Goal: Task Accomplishment & Management: Use online tool/utility

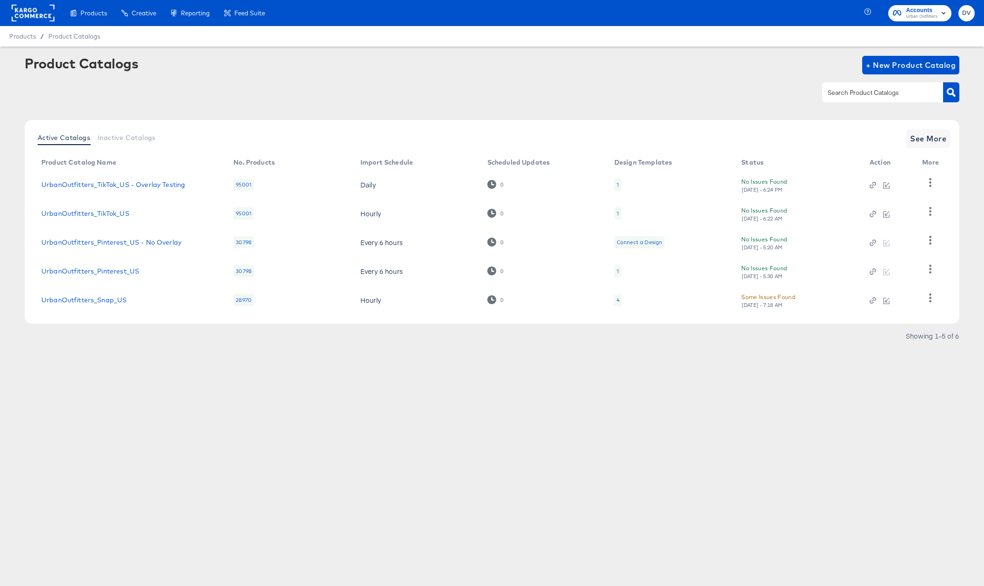
click at [37, 15] on rect at bounding box center [33, 13] width 43 height 17
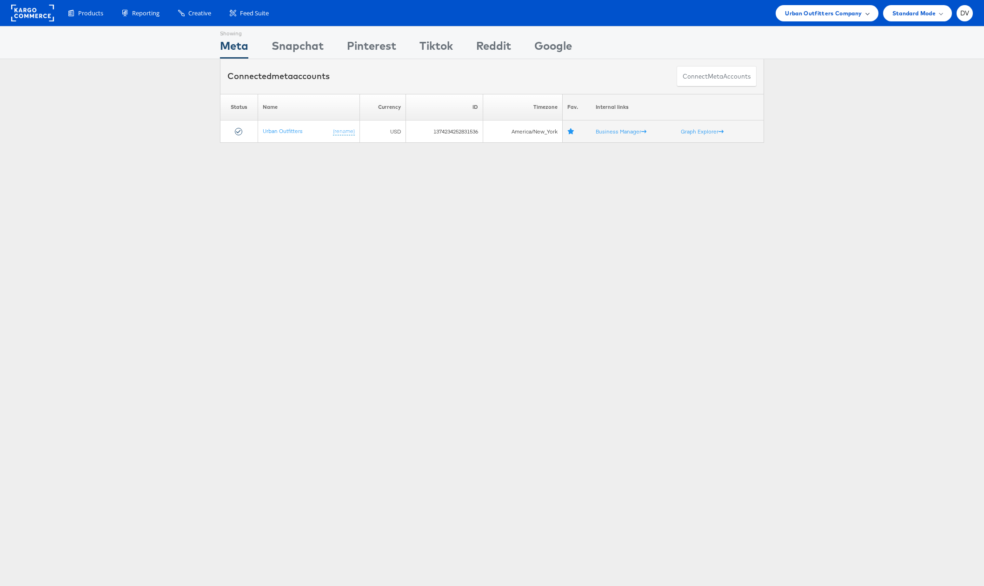
click at [829, 10] on span "Urban Outfitters Company" at bounding box center [823, 13] width 77 height 10
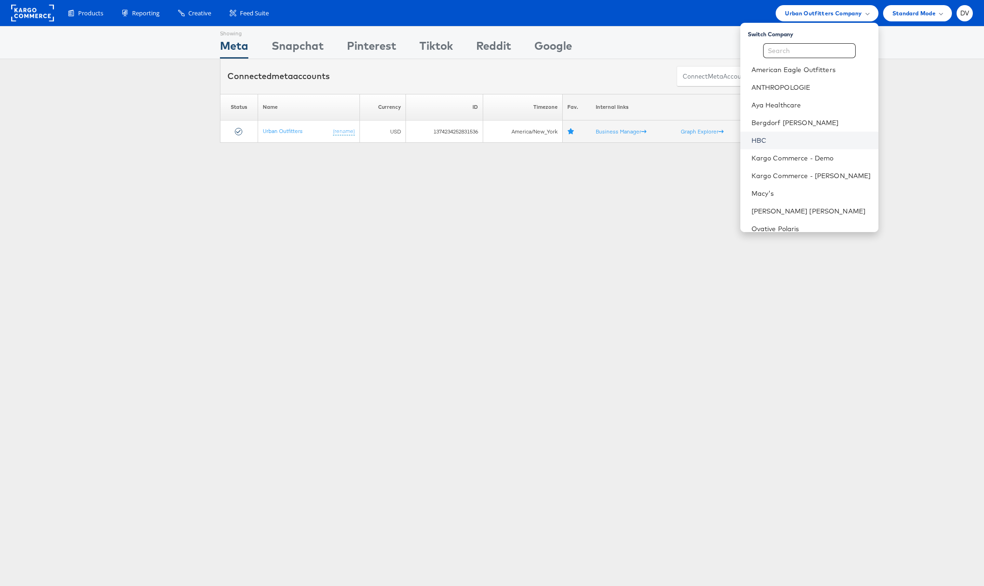
click at [823, 136] on link "HBC" at bounding box center [812, 140] width 120 height 9
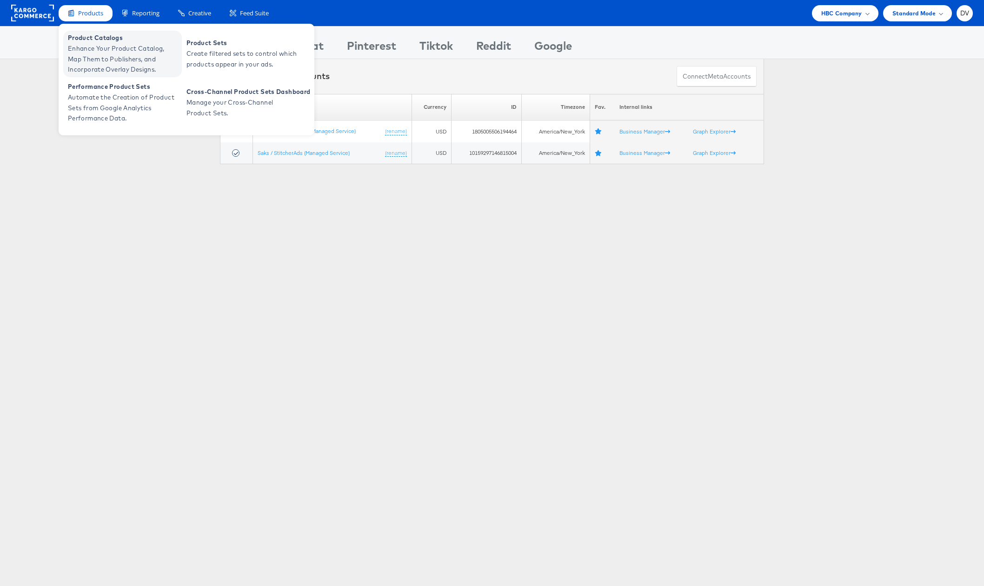
click at [93, 34] on span "Product Catalogs" at bounding box center [124, 38] width 112 height 11
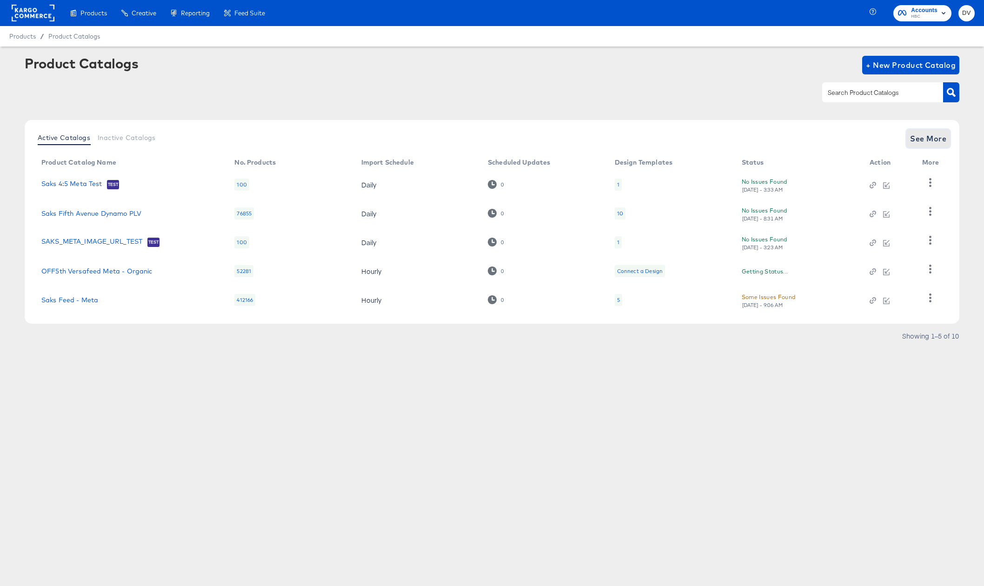
click at [933, 136] on span "See More" at bounding box center [928, 138] width 36 height 13
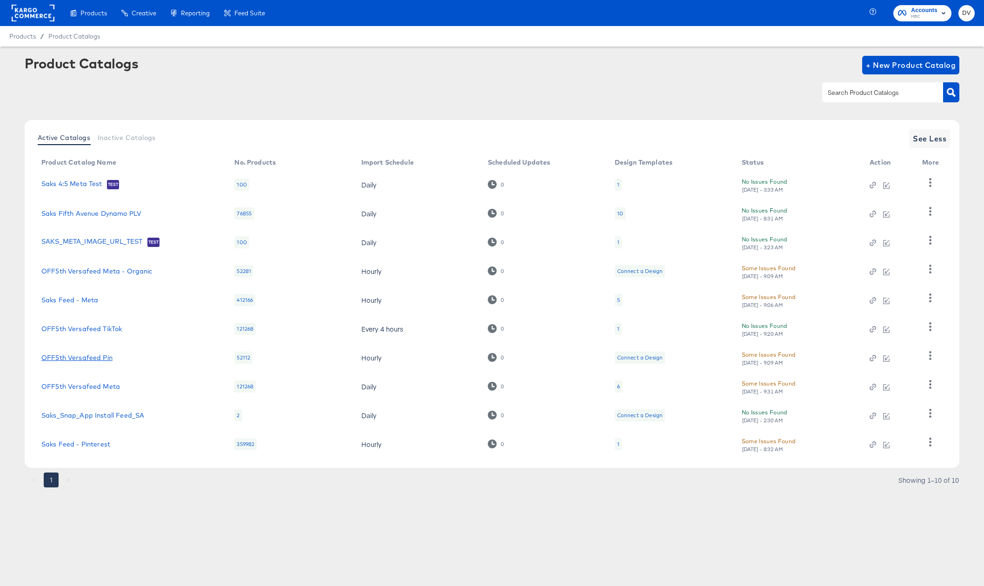
click at [103, 359] on link "OFF5th Versafeed Pin" at bounding box center [76, 357] width 71 height 7
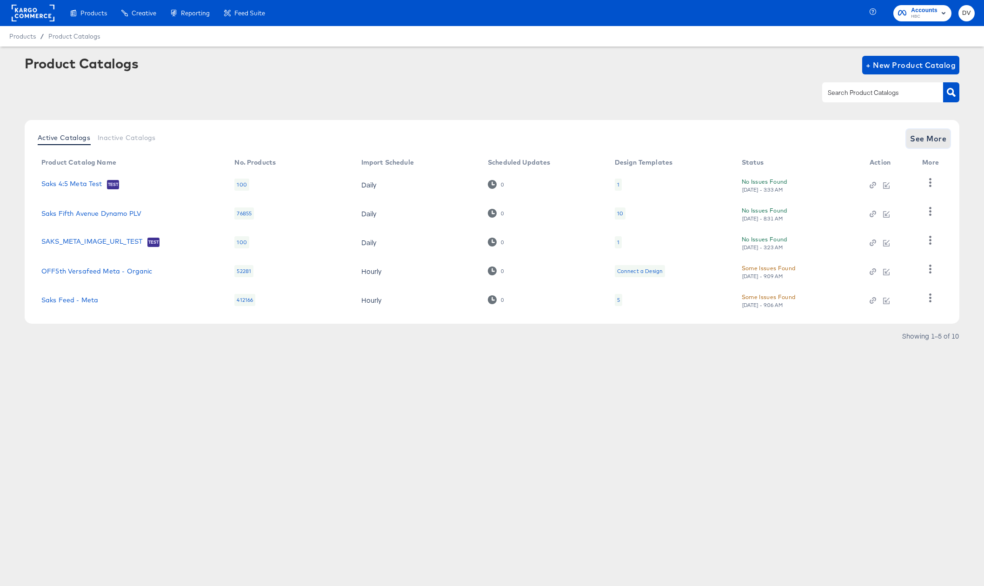
click at [927, 139] on span "See More" at bounding box center [928, 138] width 36 height 13
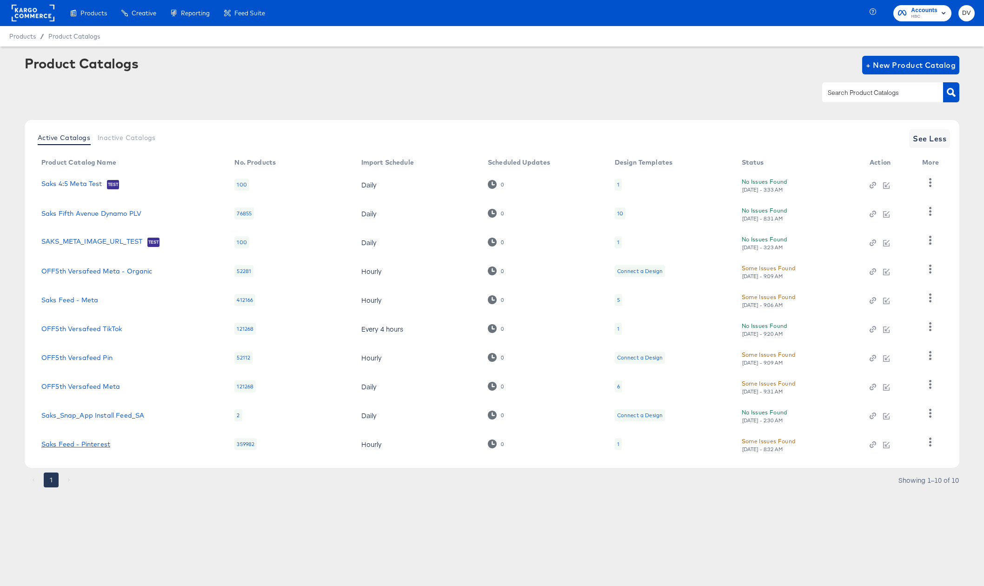
click at [83, 447] on link "Saks Feed - Pinterest" at bounding box center [75, 443] width 69 height 7
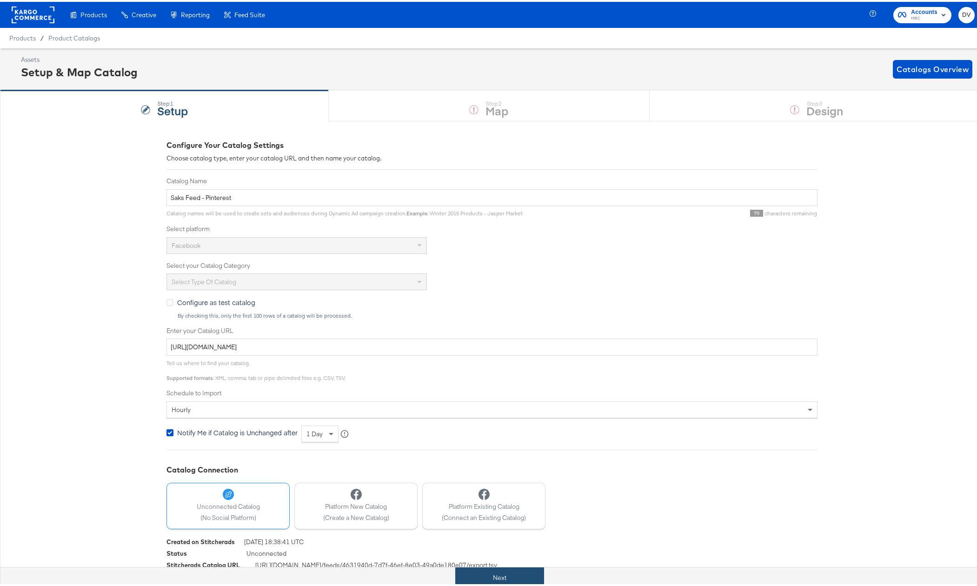
click at [503, 573] on button "Next" at bounding box center [499, 576] width 89 height 21
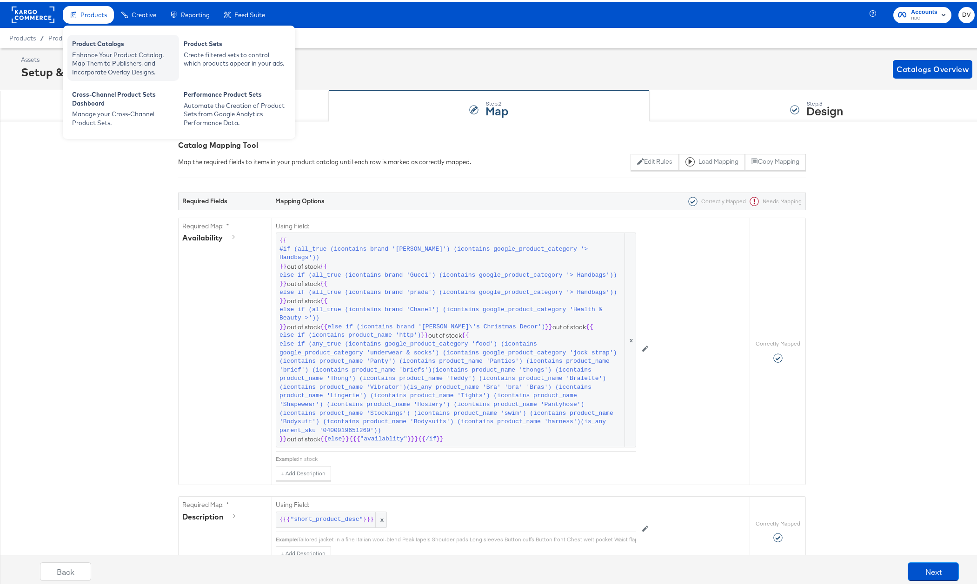
click at [103, 42] on div "Product Catalogs" at bounding box center [123, 43] width 102 height 11
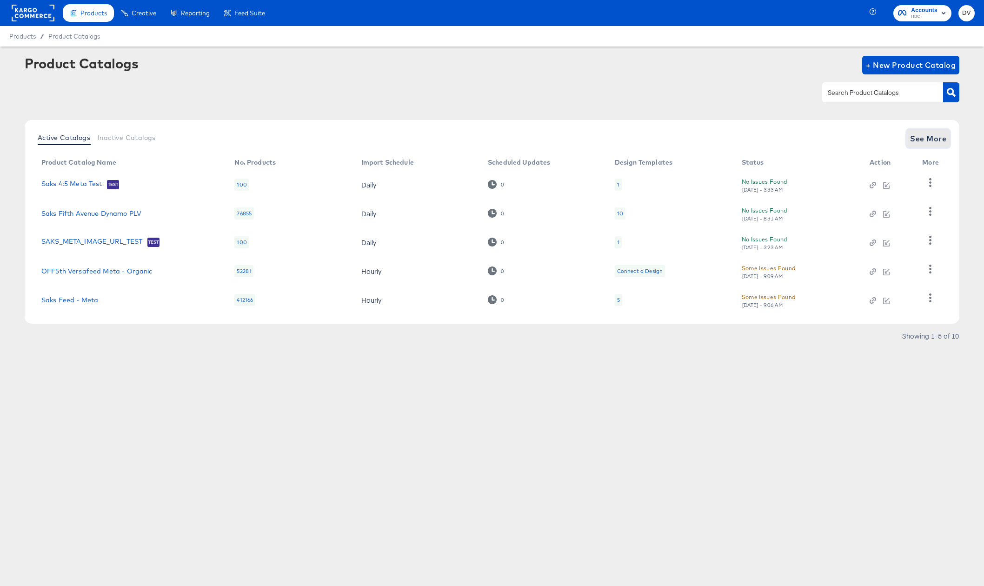
click at [922, 138] on span "See More" at bounding box center [928, 138] width 36 height 13
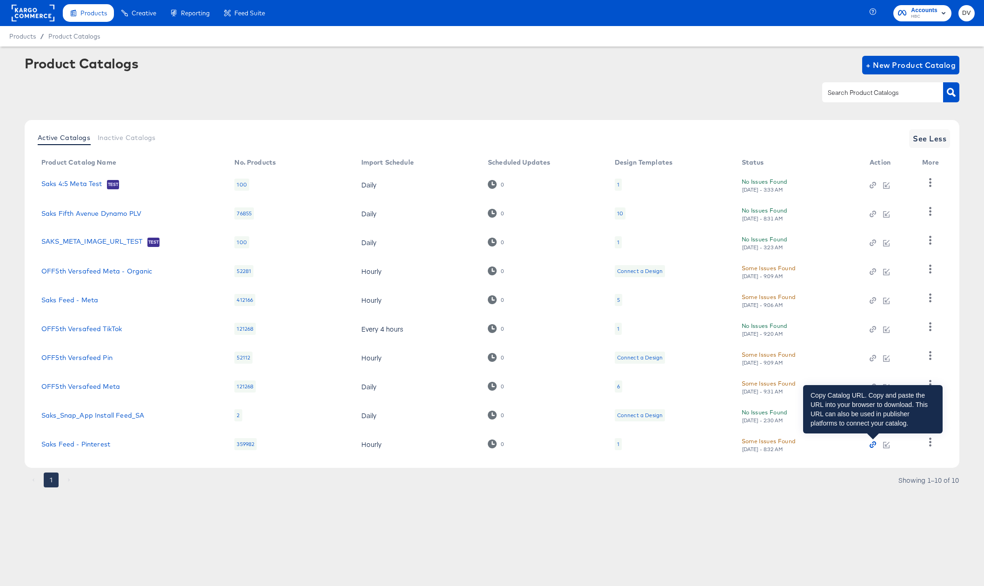
click at [871, 444] on icon "button" at bounding box center [872, 446] width 4 height 4
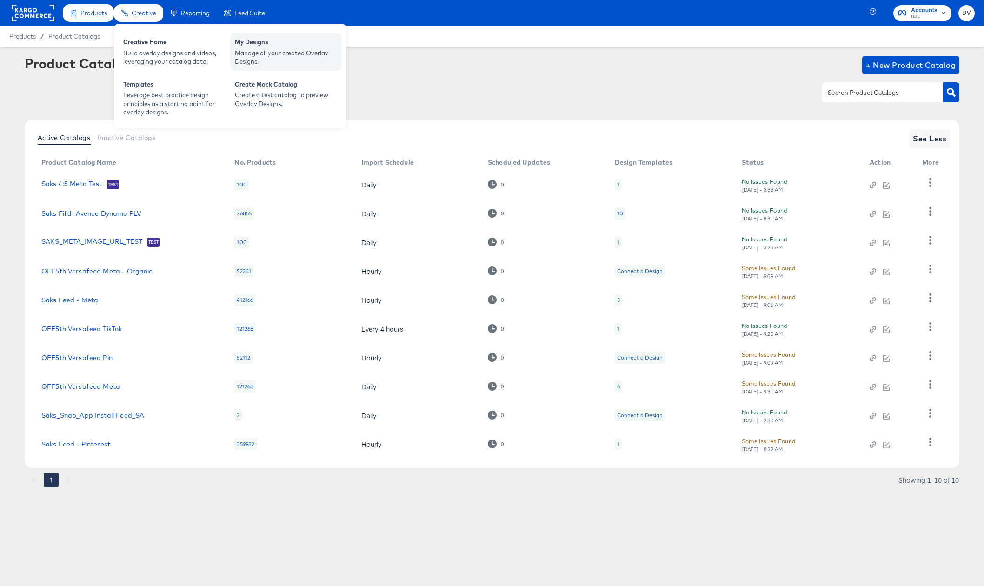
click at [252, 49] on div "Manage all your created Overlay Designs." at bounding box center [286, 57] width 102 height 17
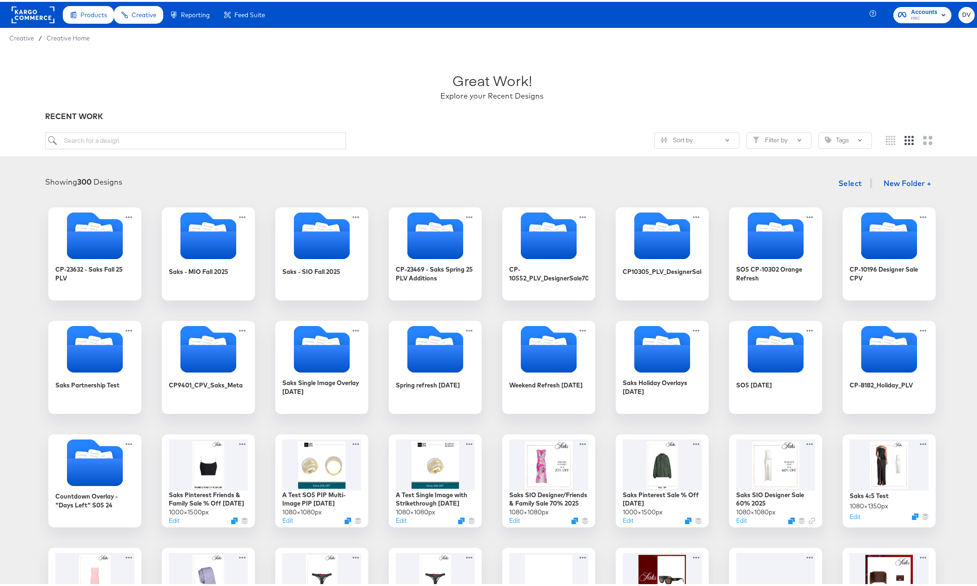
click at [80, 80] on div "Great Work! Explore your Recent Designs" at bounding box center [492, 80] width 894 height 58
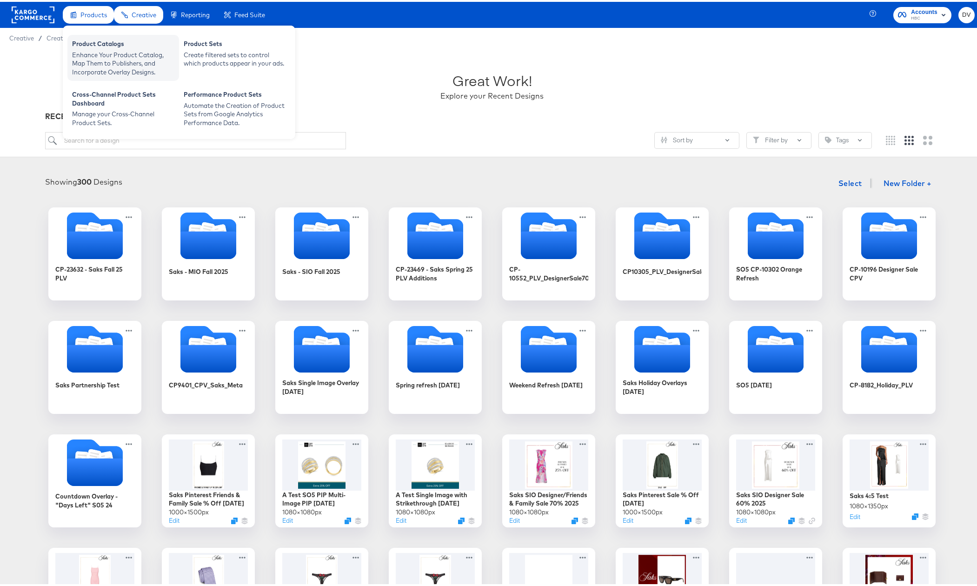
click at [101, 50] on div "Enhance Your Product Catalog, Map Them to Publishers, and Incorporate Overlay D…" at bounding box center [123, 62] width 102 height 26
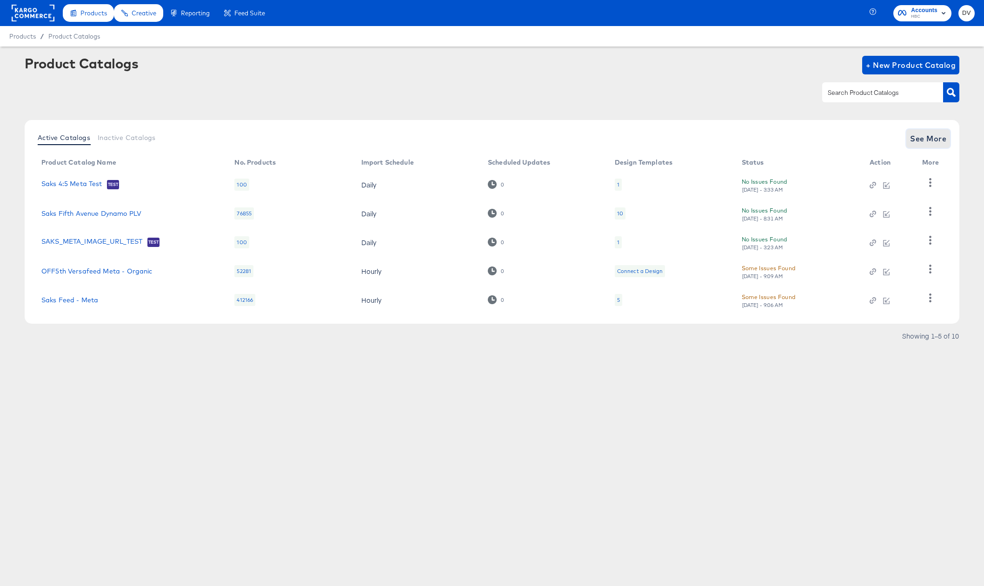
click at [925, 144] on span "See More" at bounding box center [928, 138] width 36 height 13
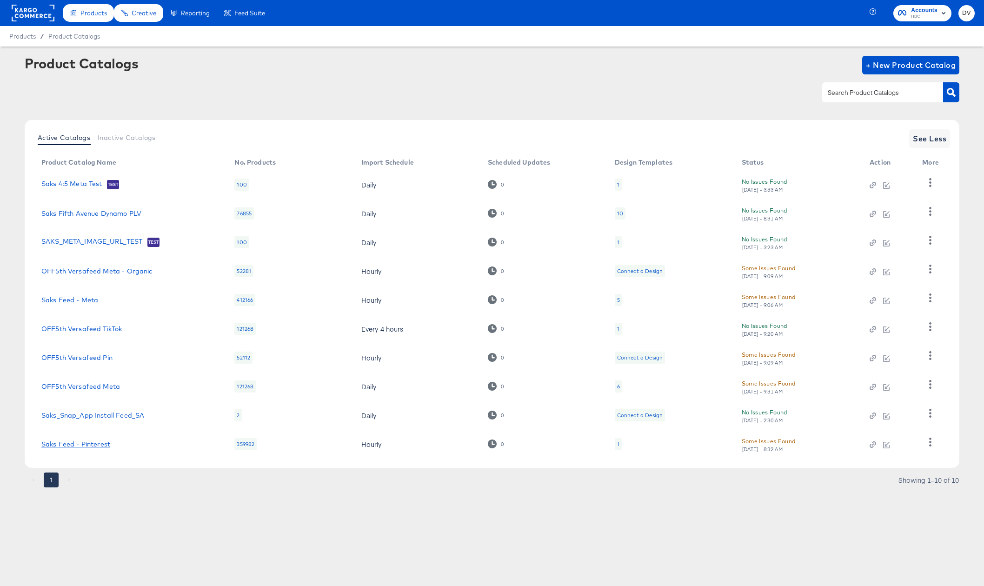
click at [95, 442] on link "Saks Feed - Pinterest" at bounding box center [75, 443] width 69 height 7
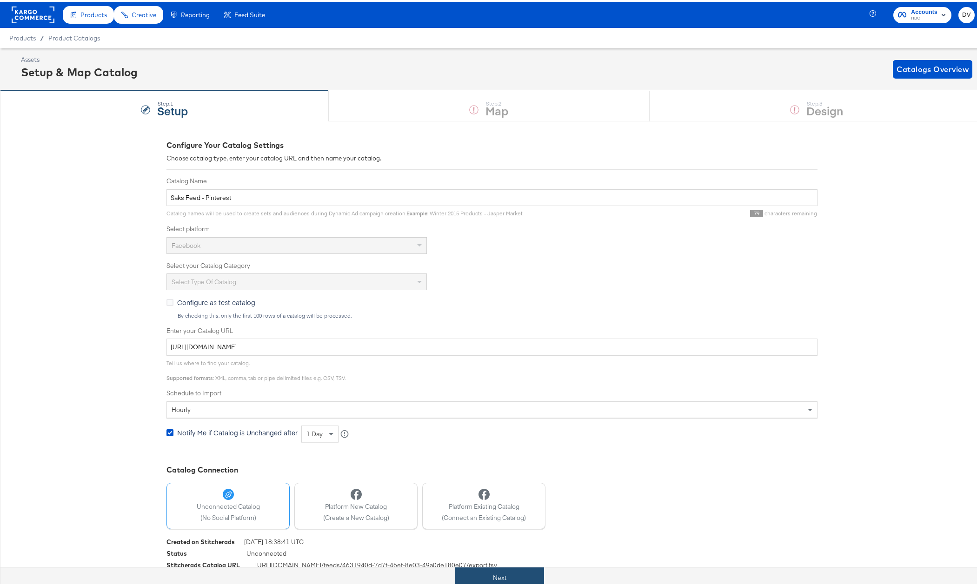
click at [470, 574] on button "Next" at bounding box center [499, 576] width 89 height 21
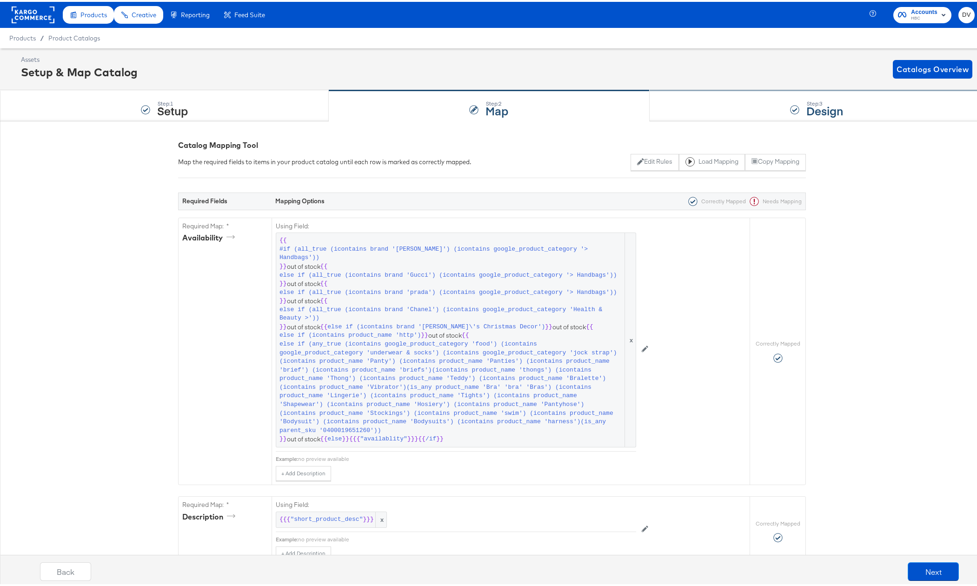
click at [704, 111] on div "Step: 3 Design" at bounding box center [817, 104] width 334 height 31
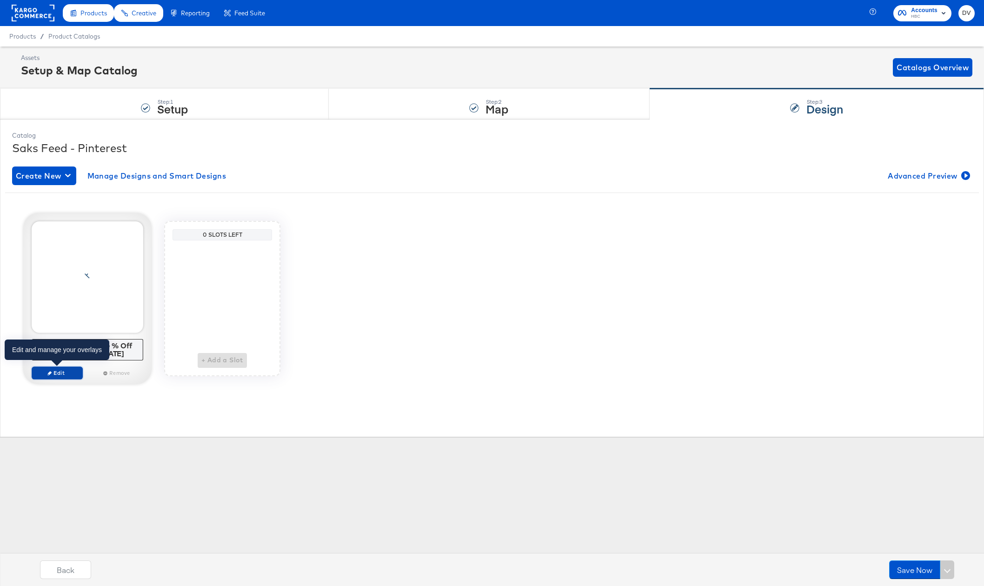
click at [59, 375] on span "Edit" at bounding box center [57, 372] width 43 height 7
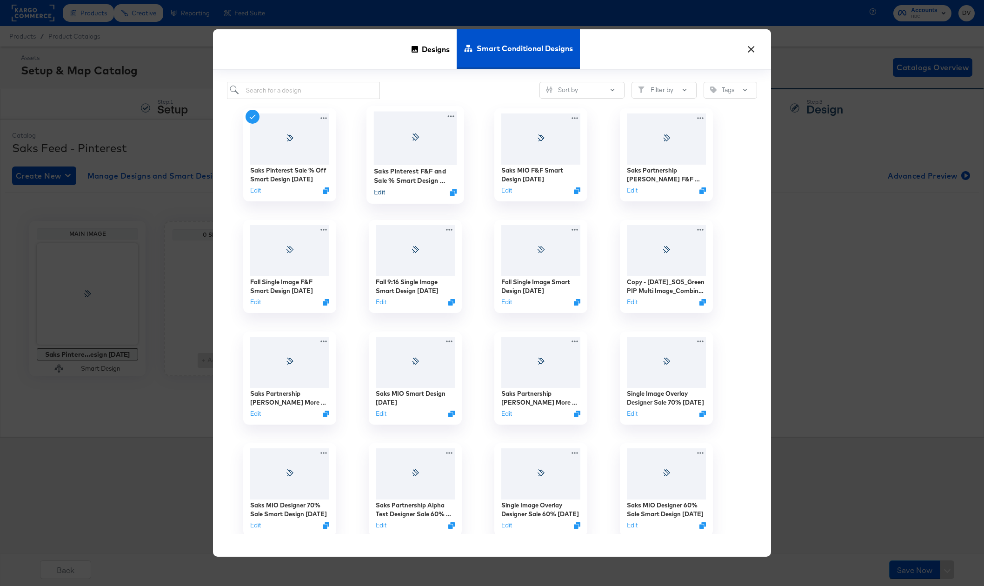
click at [379, 193] on button "Edit" at bounding box center [379, 191] width 11 height 9
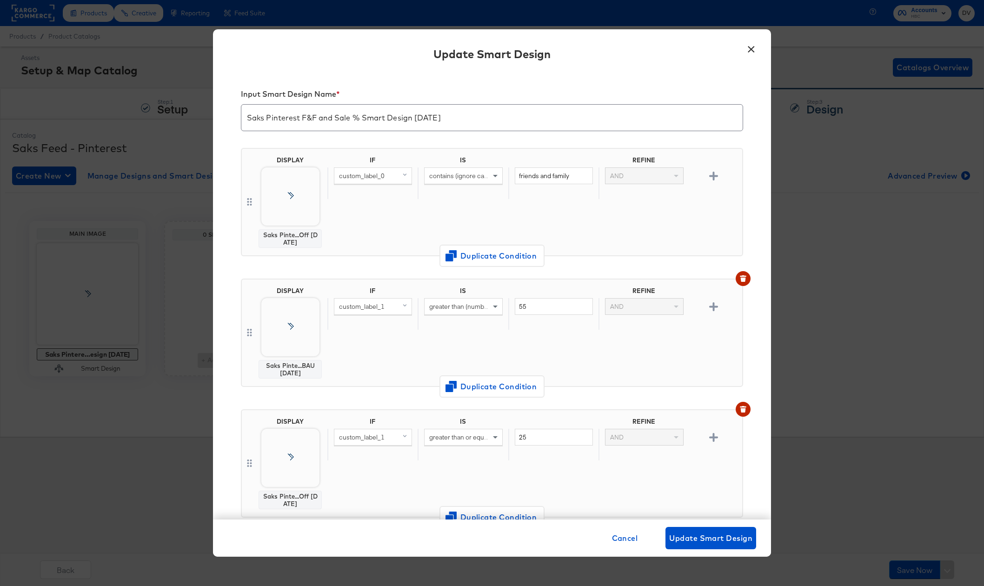
click at [387, 177] on div "custom_label_0" at bounding box center [372, 176] width 77 height 16
click at [390, 299] on div "custom_label_2" at bounding box center [374, 303] width 75 height 9
click at [727, 534] on span "Update Smart Design" at bounding box center [710, 538] width 83 height 13
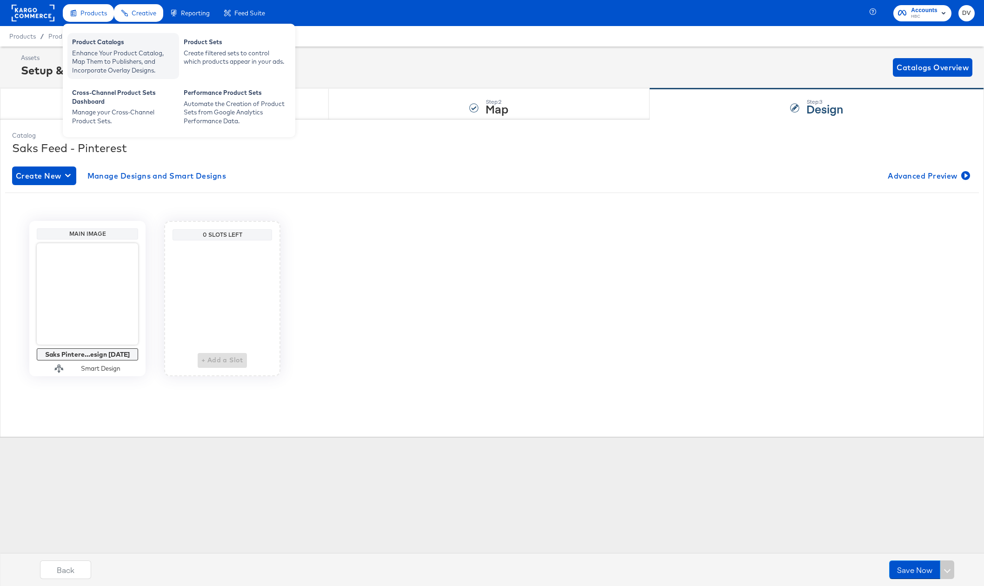
click at [97, 49] on div "Enhance Your Product Catalog, Map Them to Publishers, and Incorporate Overlay D…" at bounding box center [123, 62] width 102 height 26
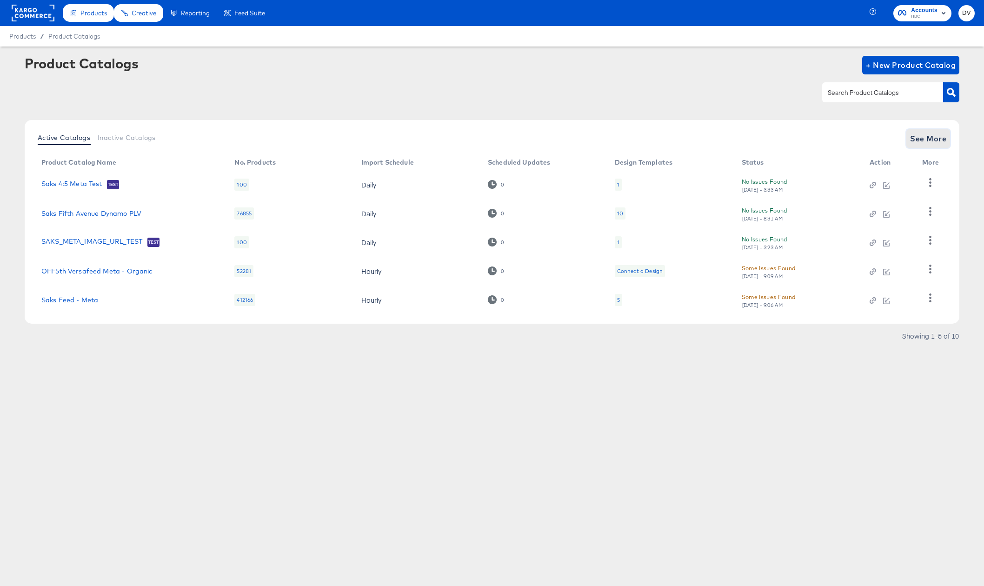
click at [930, 140] on span "See More" at bounding box center [928, 138] width 36 height 13
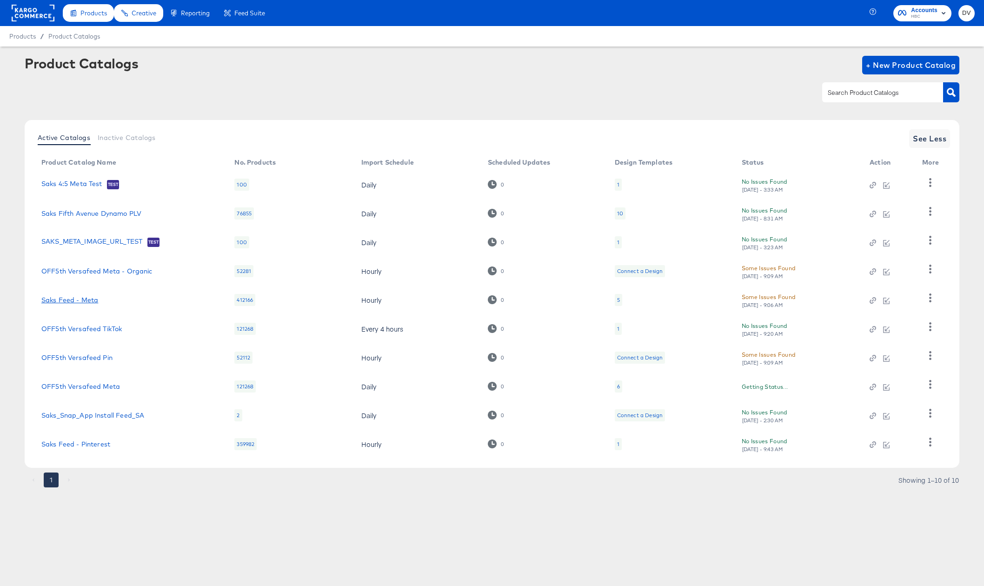
click at [88, 300] on link "Saks Feed - Meta" at bounding box center [69, 299] width 57 height 7
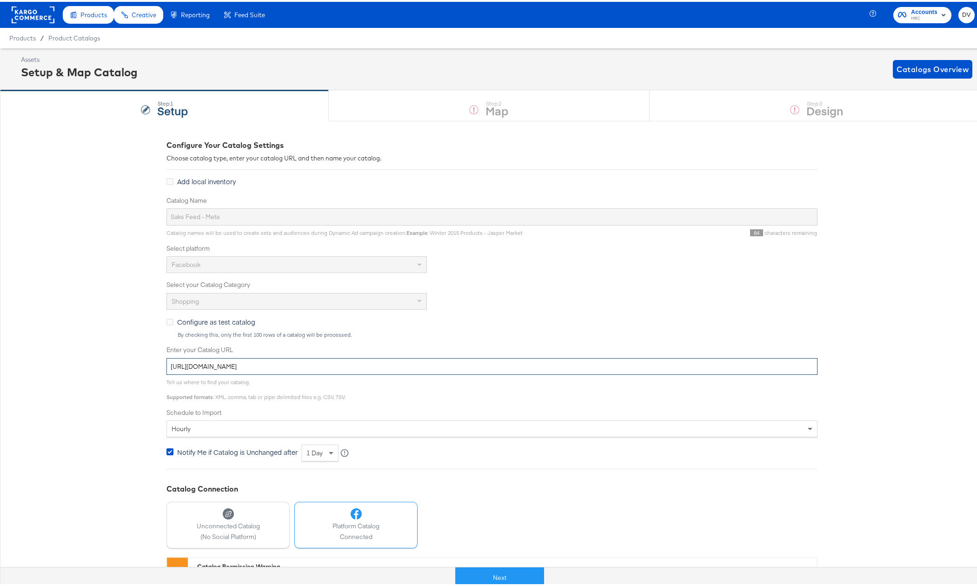
click at [329, 359] on input "[URL][DOMAIN_NAME]" at bounding box center [492, 364] width 651 height 17
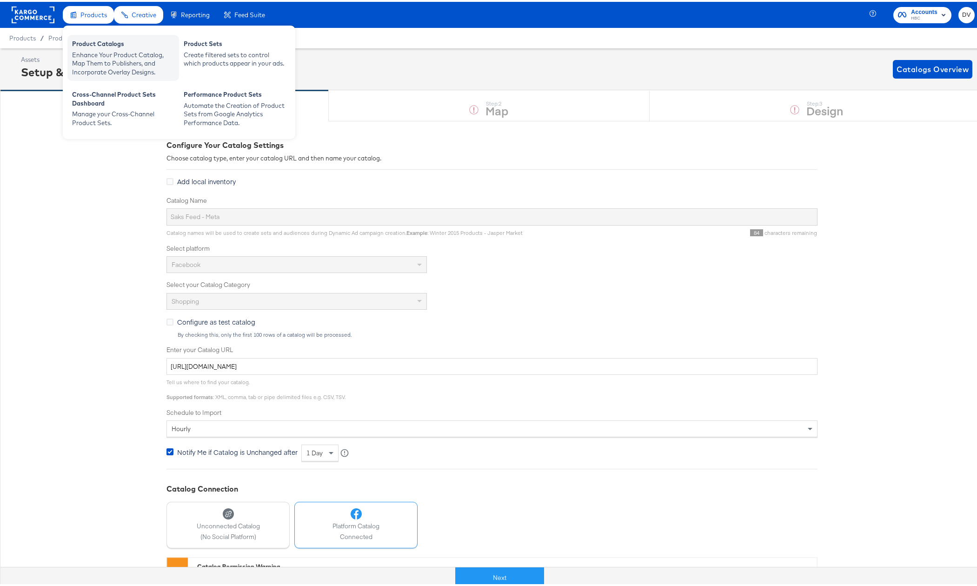
click at [97, 50] on div "Enhance Your Product Catalog, Map Them to Publishers, and Incorporate Overlay D…" at bounding box center [123, 62] width 102 height 26
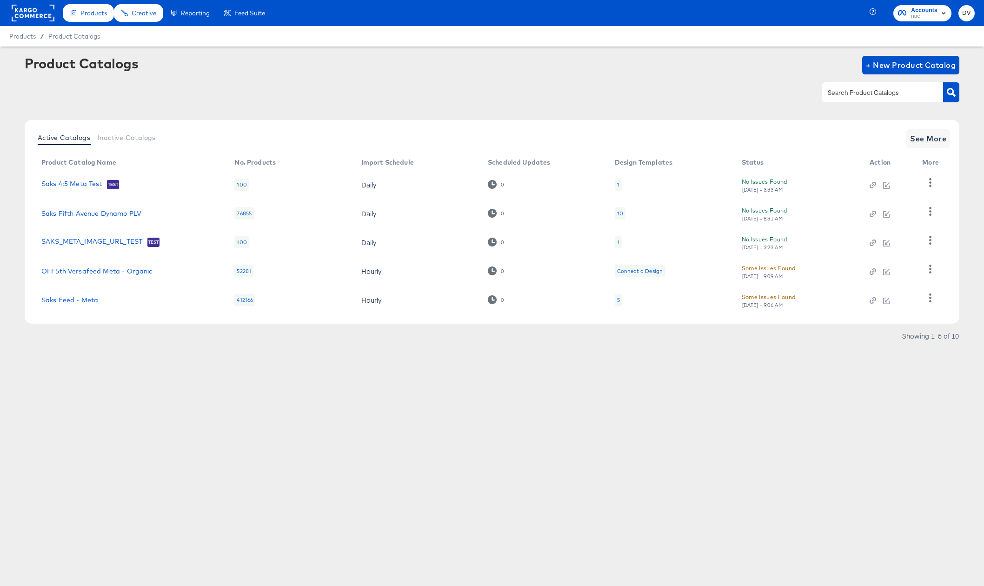
click at [533, 77] on div "Product Catalogs + New Product Catalog" at bounding box center [492, 84] width 935 height 57
click at [30, 13] on rect at bounding box center [33, 13] width 43 height 17
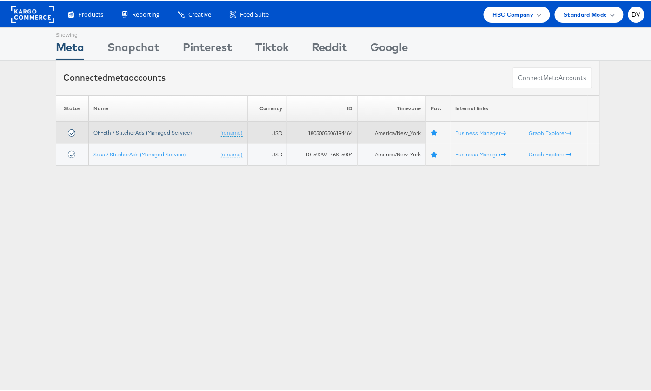
click at [136, 131] on link "OFF5th / StitcherAds (Managed Service)" at bounding box center [142, 130] width 98 height 7
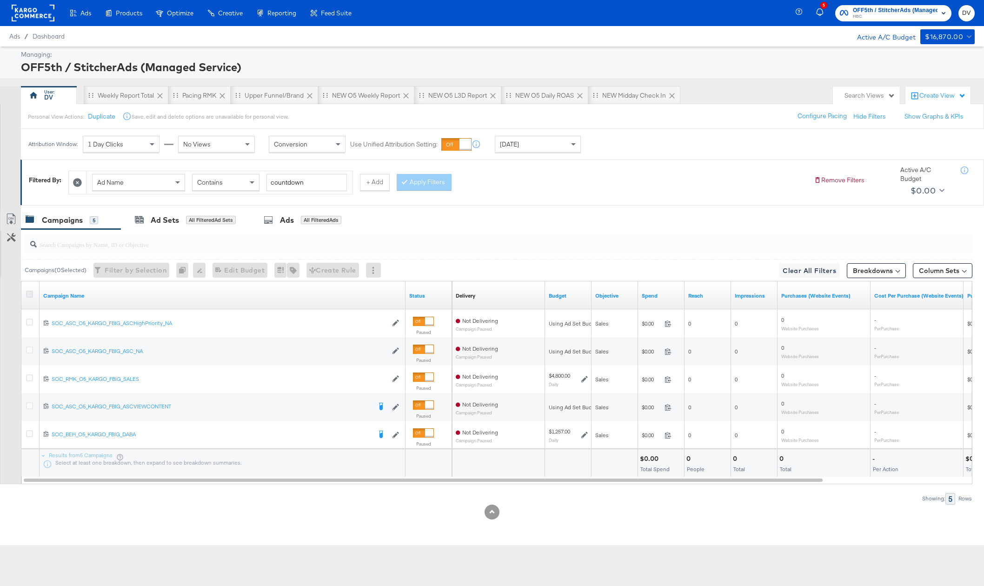
click at [28, 296] on icon at bounding box center [29, 294] width 7 height 7
click at [0, 0] on input "checkbox" at bounding box center [0, 0] width 0 height 0
click at [29, 295] on icon at bounding box center [29, 294] width 7 height 7
click at [0, 0] on input "checkbox" at bounding box center [0, 0] width 0 height 0
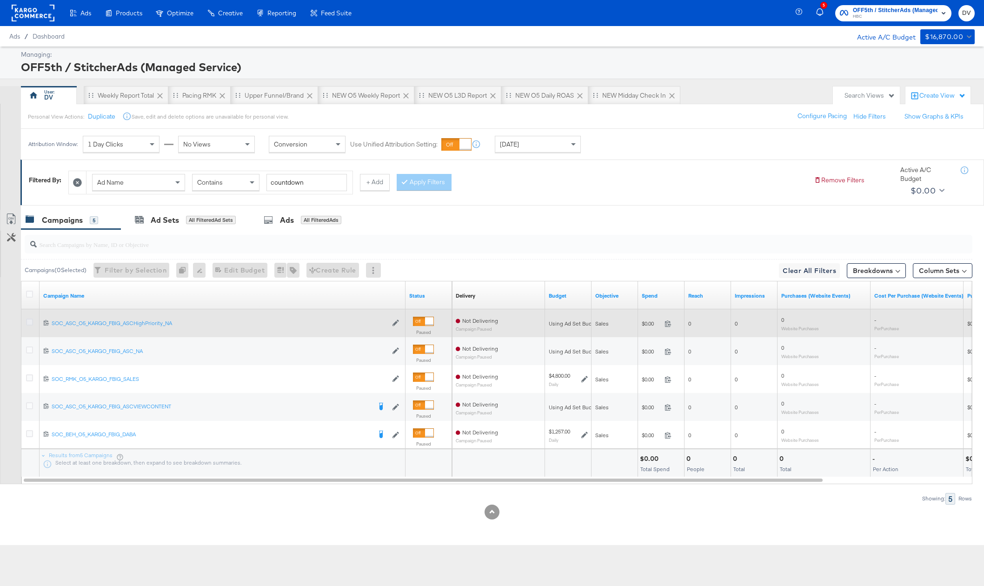
click at [29, 319] on icon at bounding box center [29, 322] width 7 height 7
click at [0, 0] on input "checkbox" at bounding box center [0, 0] width 0 height 0
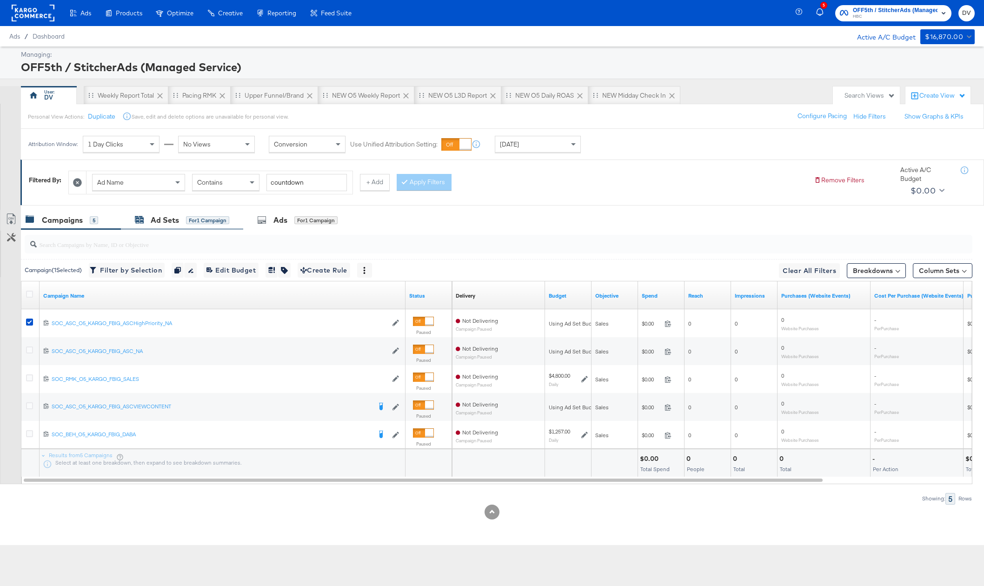
click at [155, 223] on div "Ad Sets" at bounding box center [165, 220] width 28 height 11
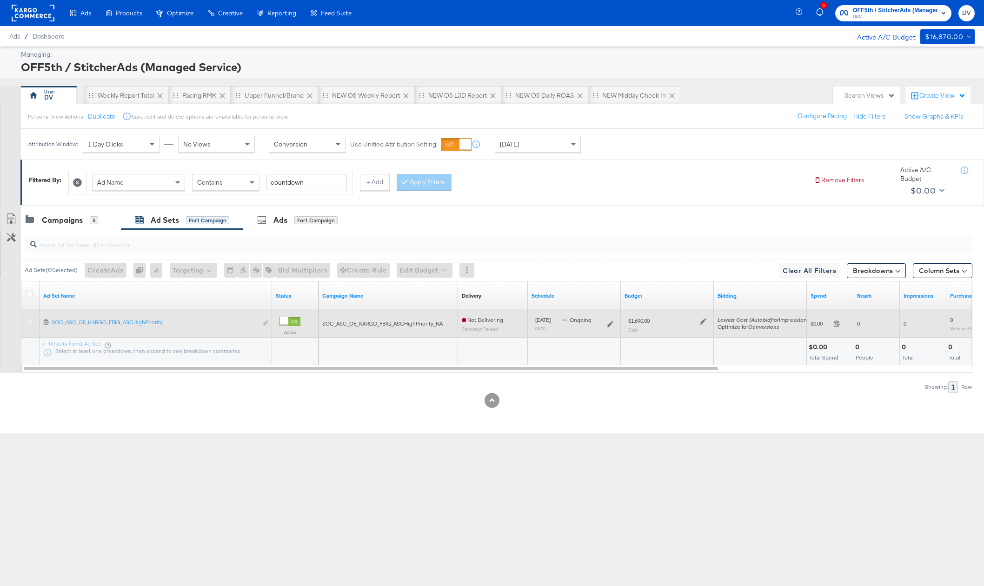
click at [30, 325] on icon at bounding box center [29, 322] width 7 height 7
click at [0, 0] on input "checkbox" at bounding box center [0, 0] width 0 height 0
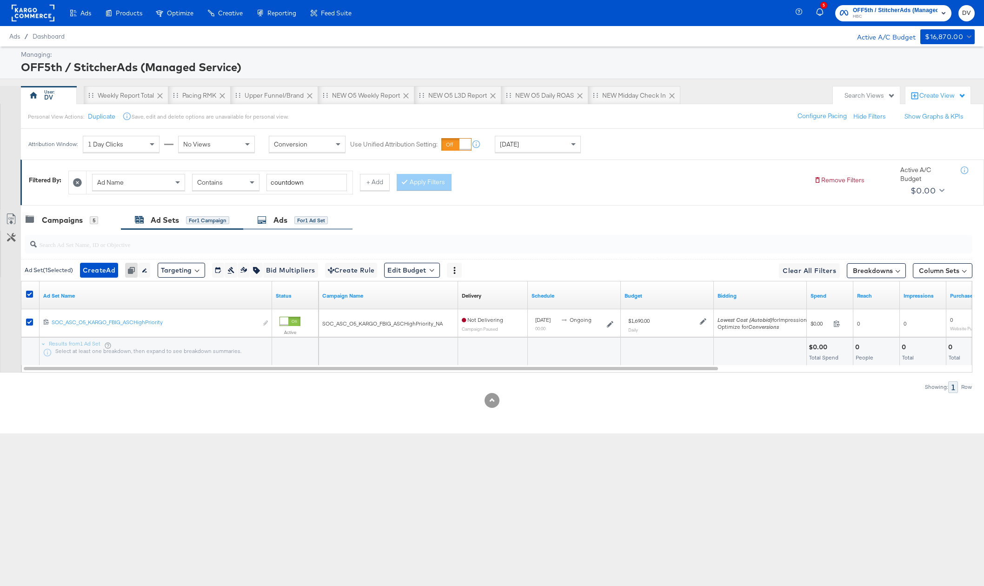
click at [285, 225] on div "Ads" at bounding box center [280, 220] width 14 height 11
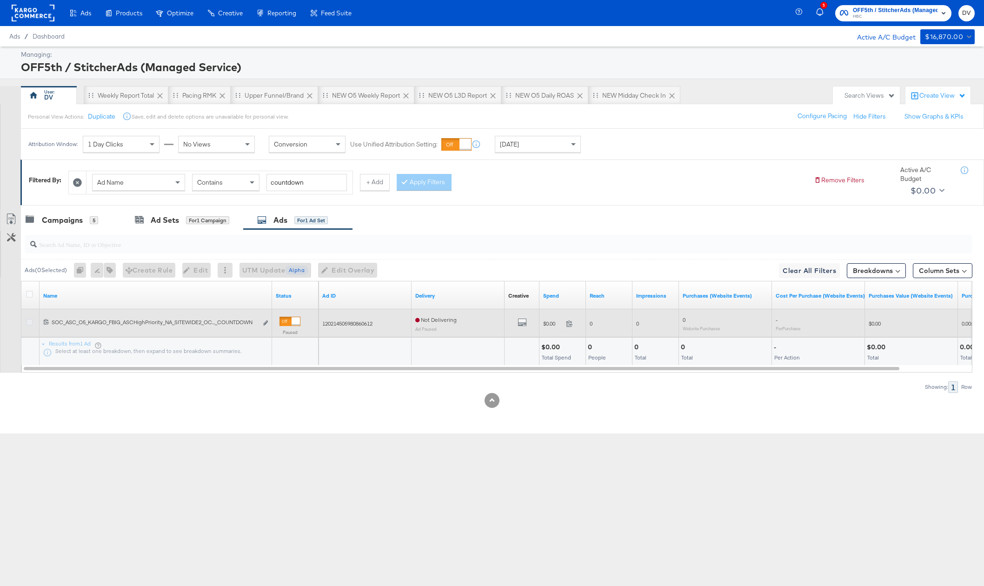
click at [30, 320] on icon at bounding box center [29, 322] width 7 height 7
click at [0, 0] on input "checkbox" at bounding box center [0, 0] width 0 height 0
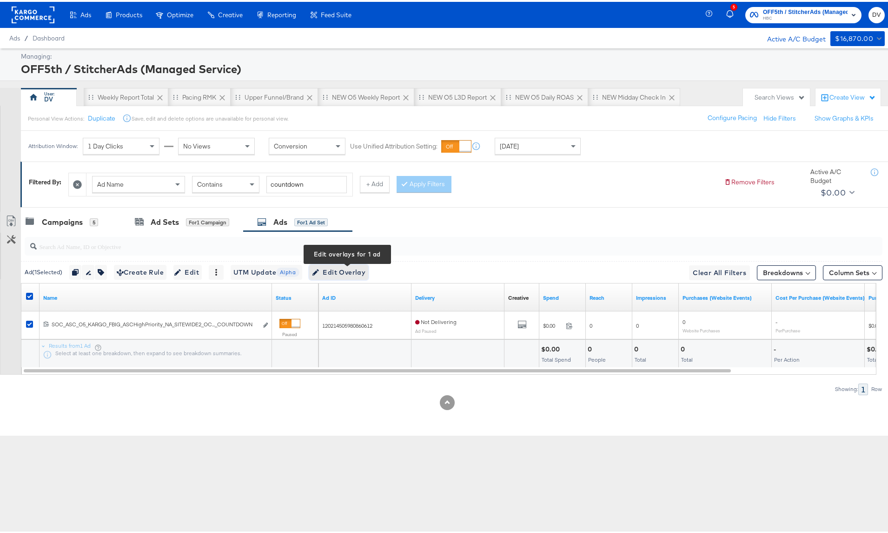
click at [332, 267] on span "Edit Overlay Edit overlays for 1 ad" at bounding box center [338, 271] width 53 height 12
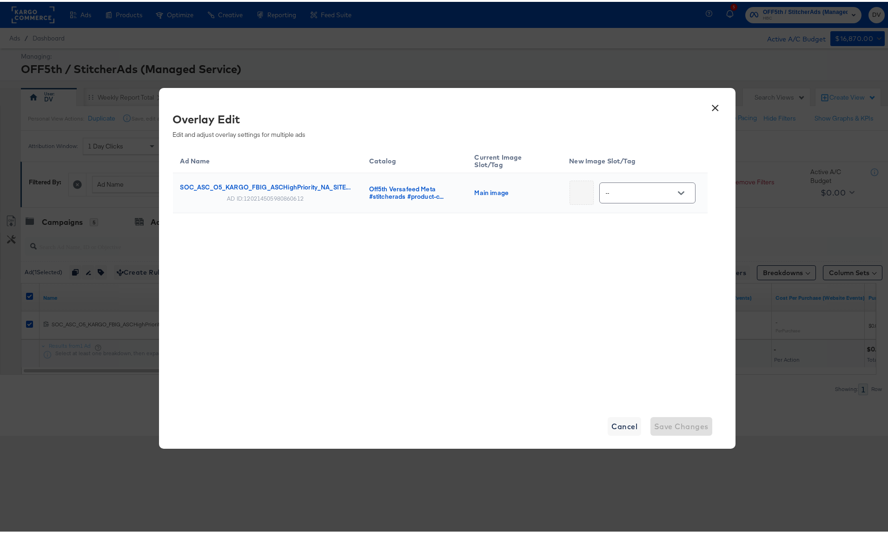
click at [674, 190] on button "Open" at bounding box center [681, 191] width 14 height 14
click at [627, 260] on div "image_2_au..." at bounding box center [645, 255] width 53 height 9
type input "image_2_auto_tag"
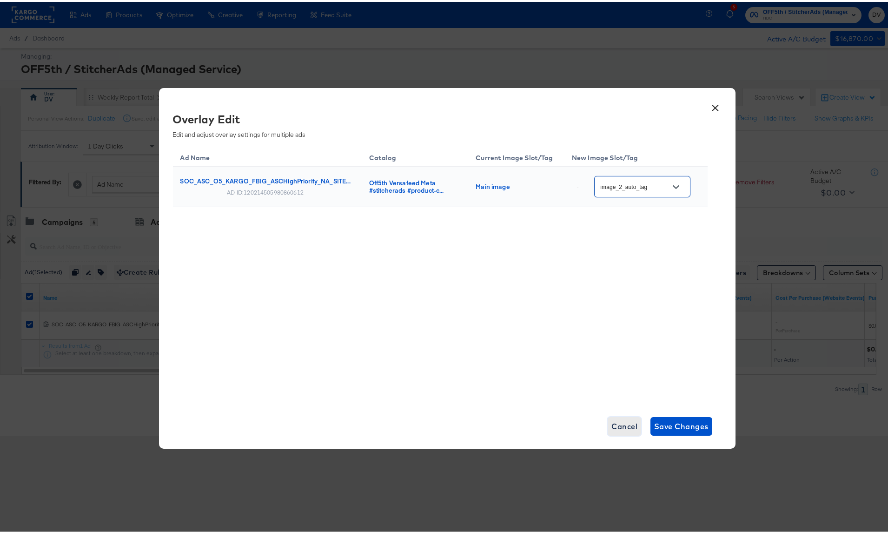
click at [618, 428] on span "Cancel" at bounding box center [625, 424] width 26 height 13
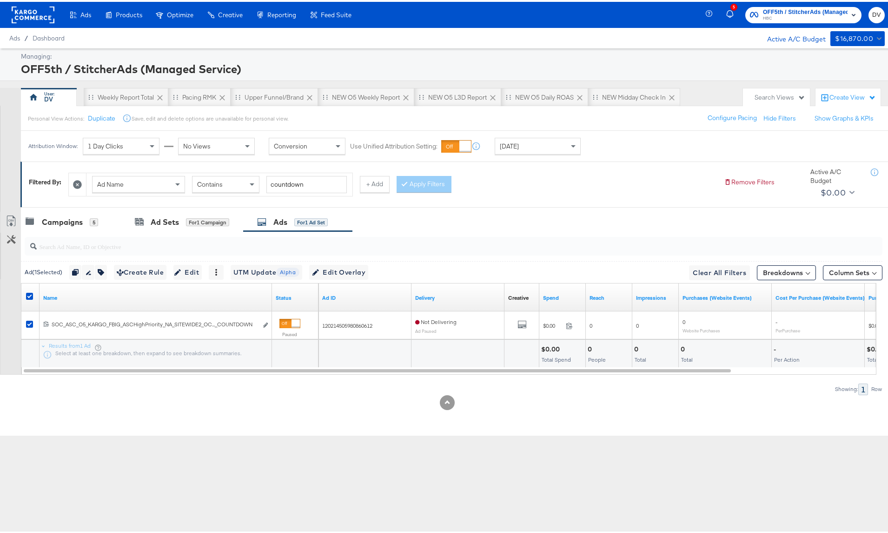
click at [33, 16] on rect at bounding box center [33, 13] width 43 height 17
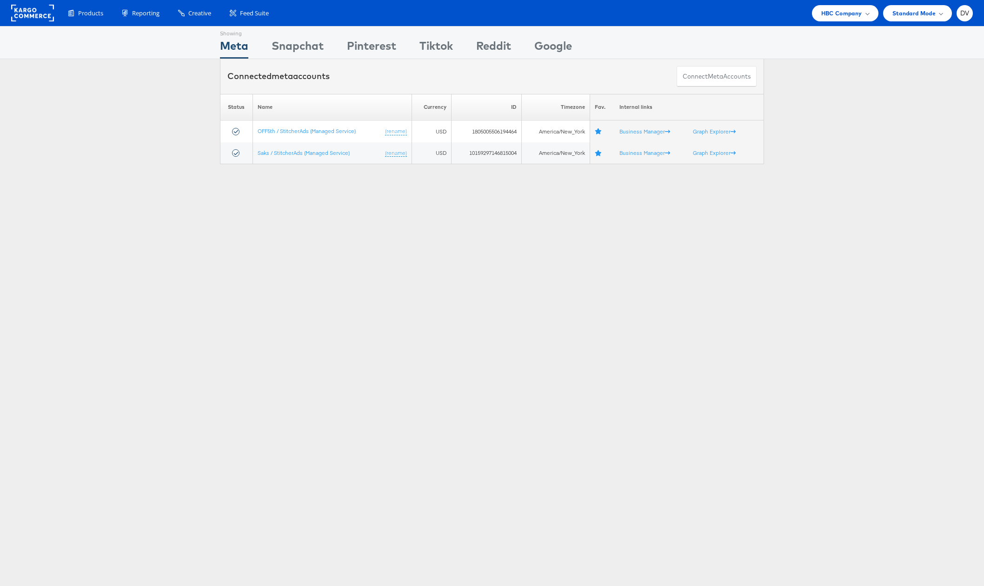
click at [466, 331] on div "Showing Meta Showing Snapchat Showing Pinterest Showing Tiktok Showing Reddit S…" at bounding box center [492, 258] width 984 height 465
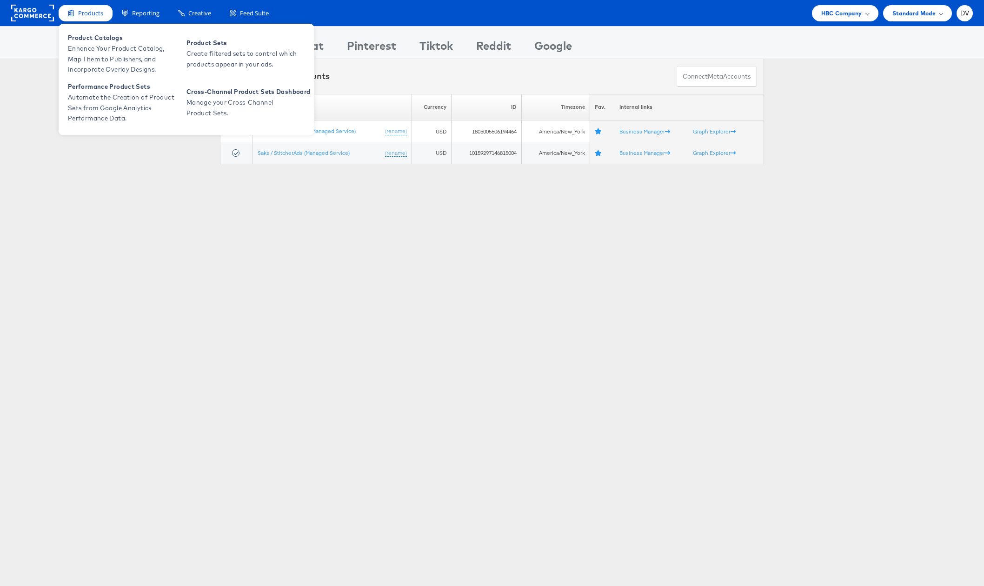
click at [70, 15] on icon at bounding box center [71, 12] width 7 height 7
click at [84, 13] on span "Products" at bounding box center [90, 13] width 25 height 9
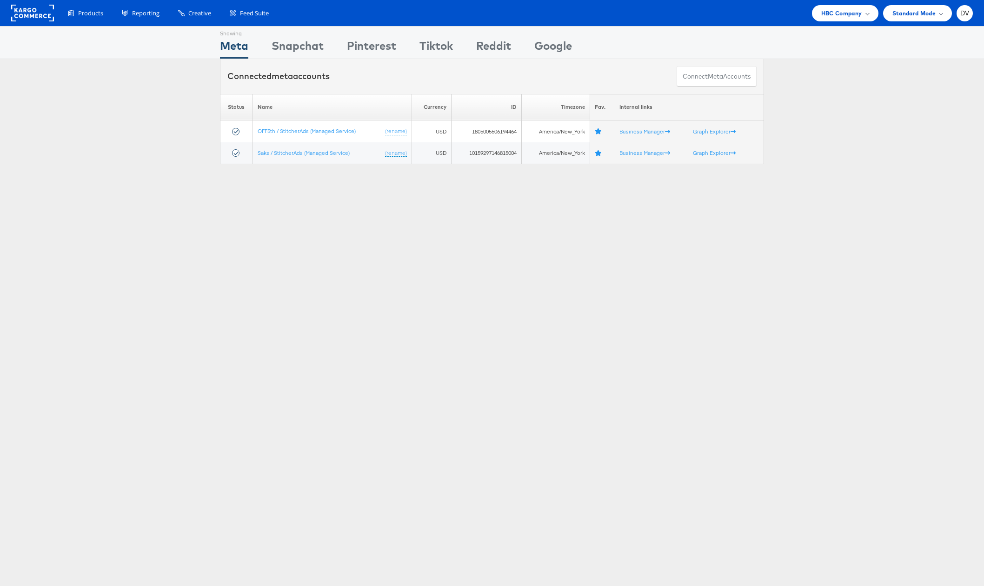
click at [200, 337] on div "Showing Meta Showing Snapchat Showing Pinterest Showing Tiktok Showing Reddit S…" at bounding box center [492, 258] width 984 height 465
click at [32, 13] on rect at bounding box center [32, 13] width 43 height 17
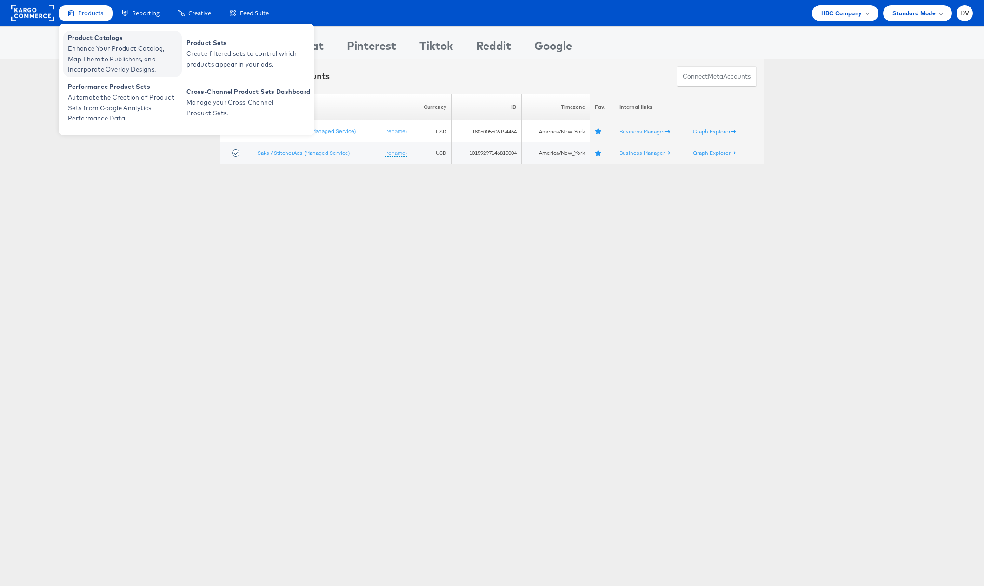
click at [108, 53] on span "Enhance Your Product Catalog, Map Them to Publishers, and Incorporate Overlay D…" at bounding box center [124, 59] width 112 height 32
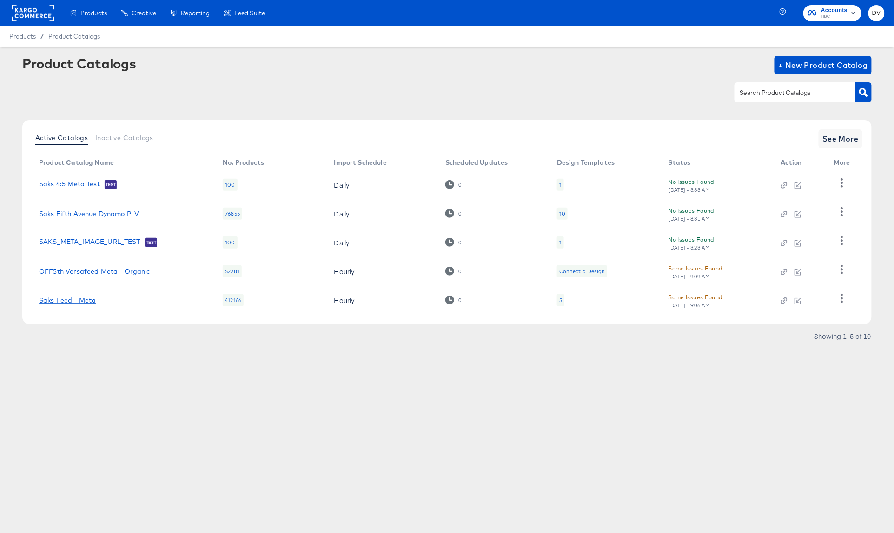
click at [85, 299] on link "Saks Feed - Meta" at bounding box center [67, 299] width 57 height 7
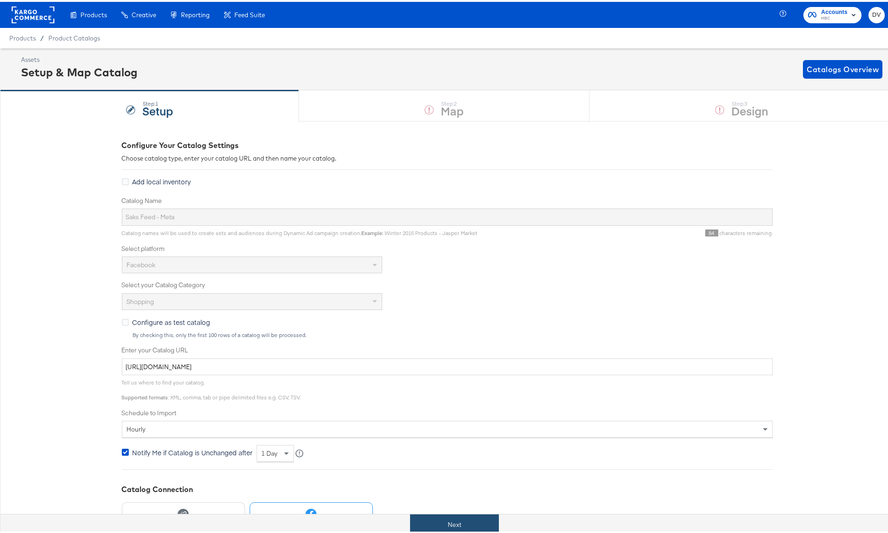
click at [440, 527] on button "Next" at bounding box center [454, 522] width 89 height 21
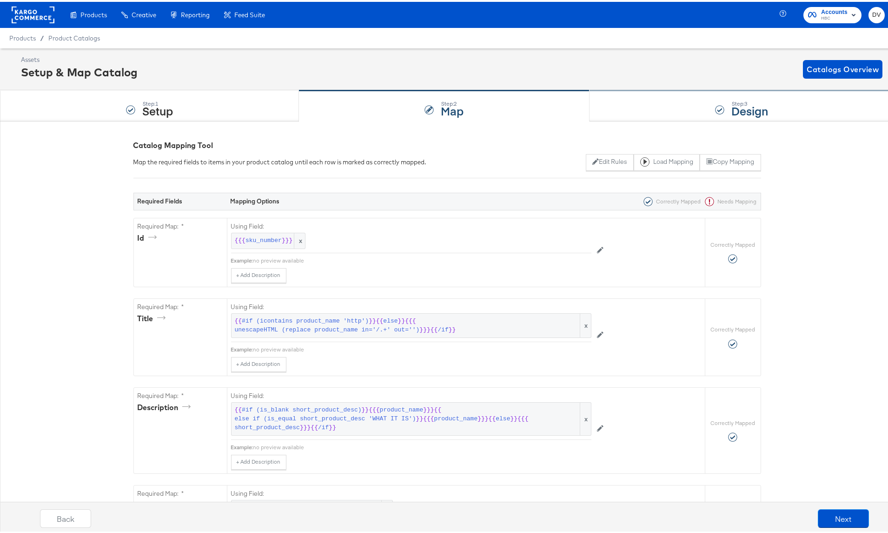
click at [654, 112] on div "Step: 3 Design" at bounding box center [742, 104] width 305 height 31
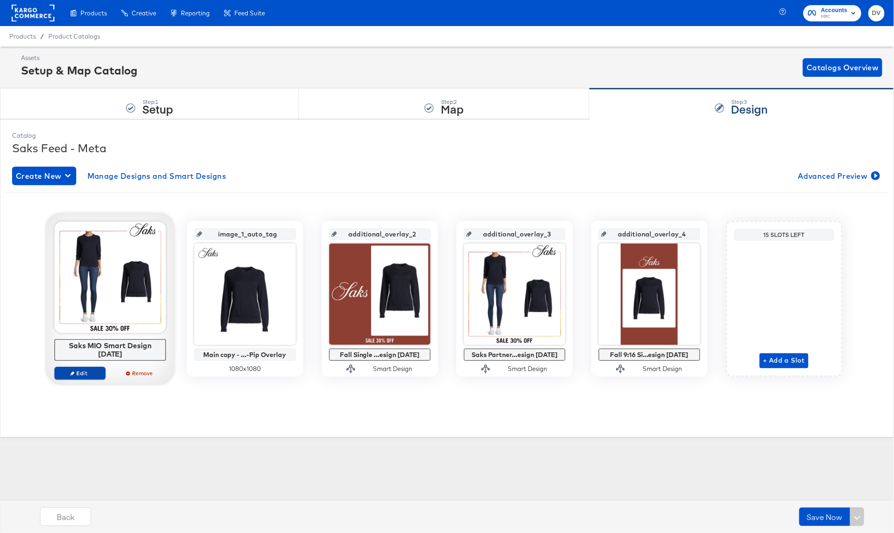
click at [89, 368] on button "Edit" at bounding box center [79, 373] width 51 height 13
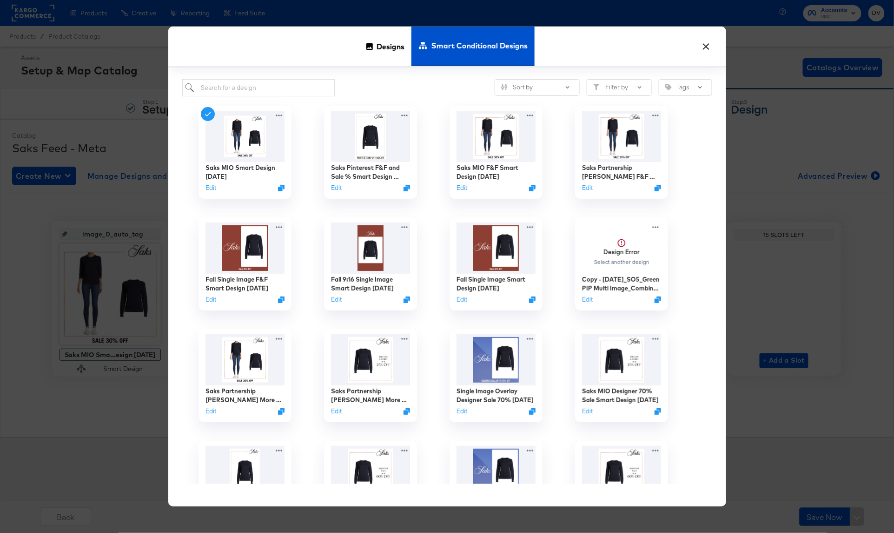
click at [701, 48] on button "×" at bounding box center [706, 44] width 17 height 17
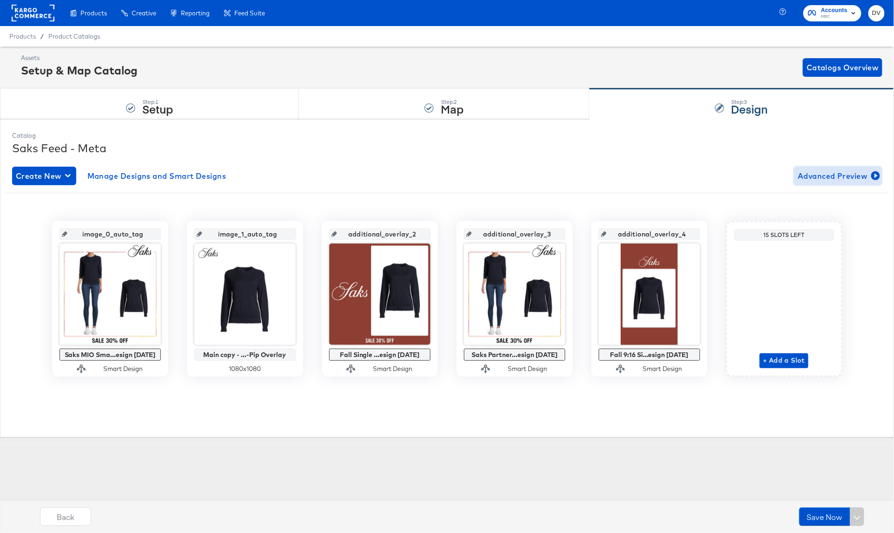
click at [821, 172] on span "Advanced Preview" at bounding box center [838, 175] width 80 height 13
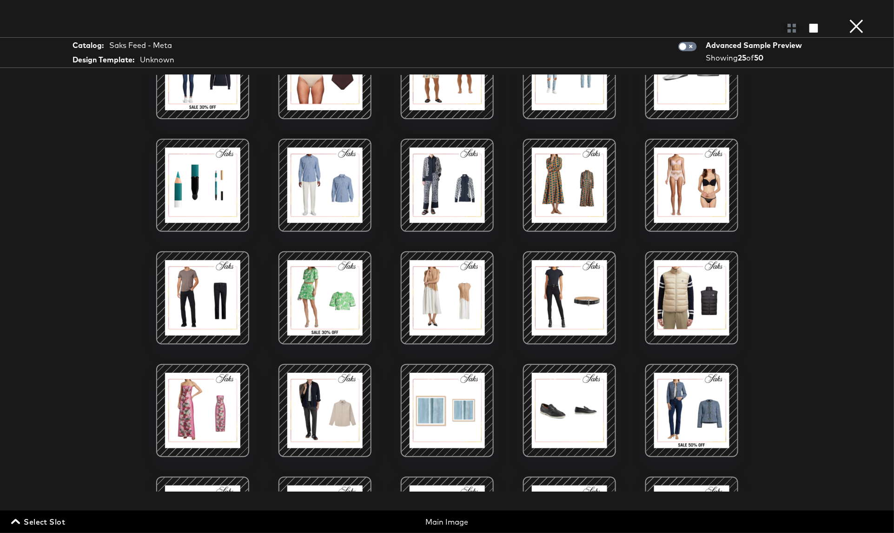
scroll to position [41, 0]
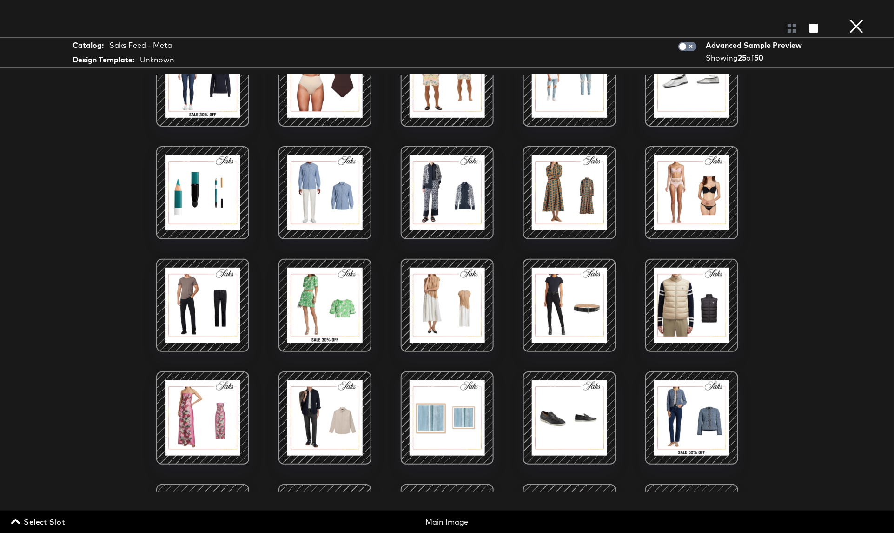
click at [539, 191] on div at bounding box center [569, 192] width 79 height 79
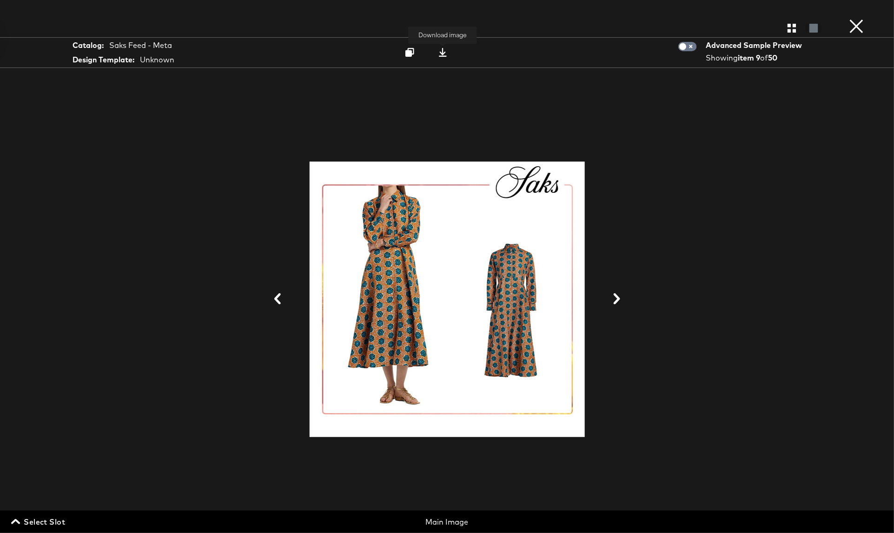
click at [447, 51] on icon at bounding box center [443, 52] width 9 height 9
click at [851, 19] on button "×" at bounding box center [857, 9] width 19 height 19
